Goal: Task Accomplishment & Management: Complete application form

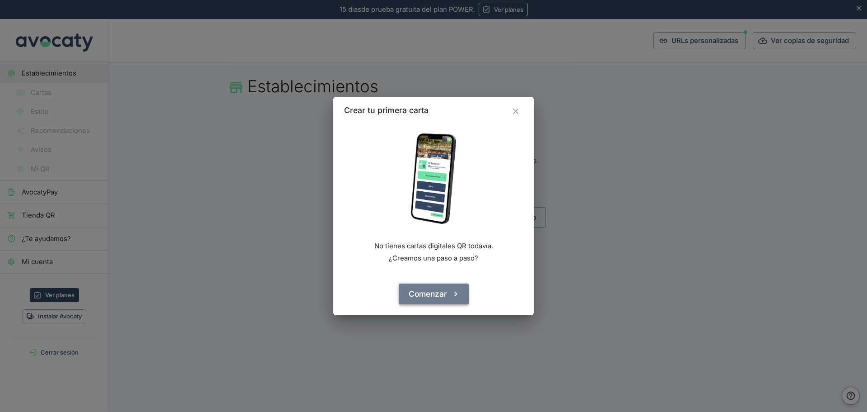
click at [435, 288] on link "Comenzar" at bounding box center [434, 293] width 70 height 21
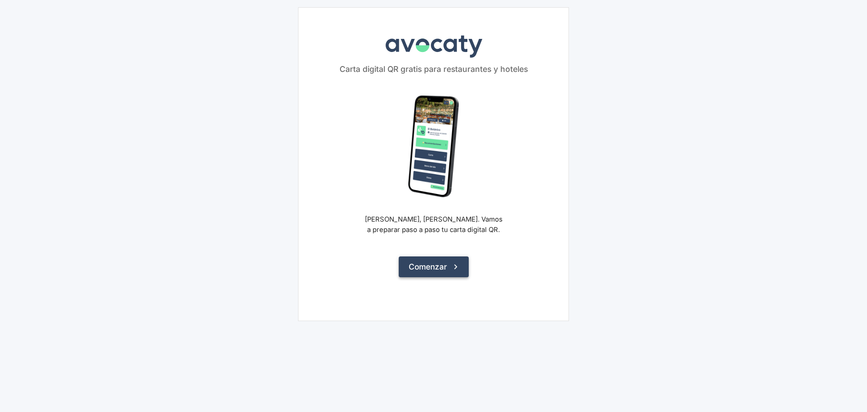
click at [436, 269] on button "Comenzar" at bounding box center [434, 266] width 70 height 21
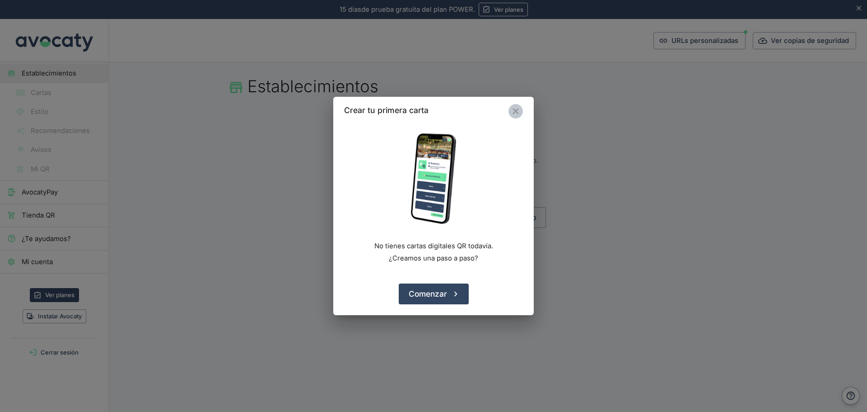
click at [518, 110] on icon "Cerrar" at bounding box center [516, 111] width 10 height 10
